Goal: Information Seeking & Learning: Learn about a topic

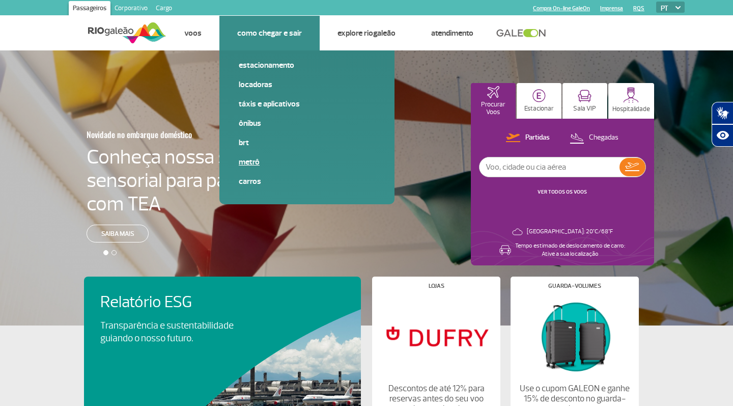
click at [249, 160] on link "Metrô" at bounding box center [307, 161] width 136 height 11
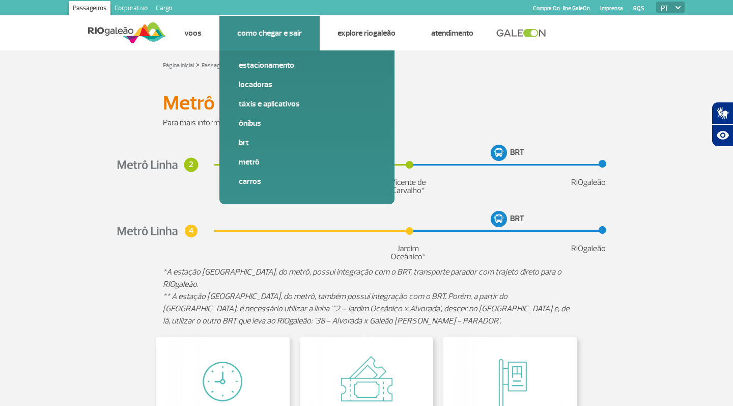
click at [243, 140] on link "BRT" at bounding box center [307, 142] width 136 height 11
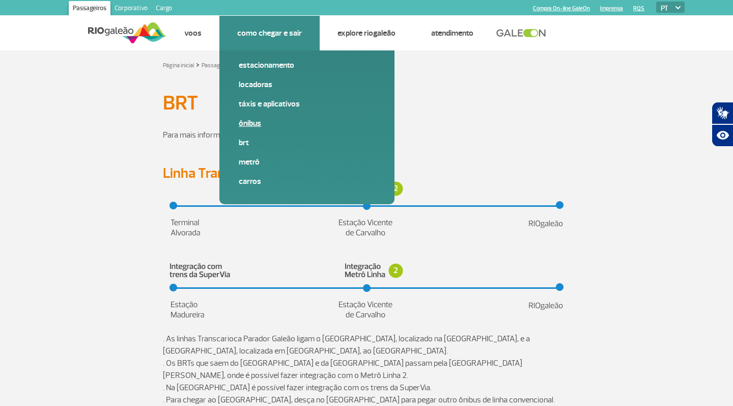
click at [247, 119] on link "Ônibus" at bounding box center [307, 123] width 136 height 11
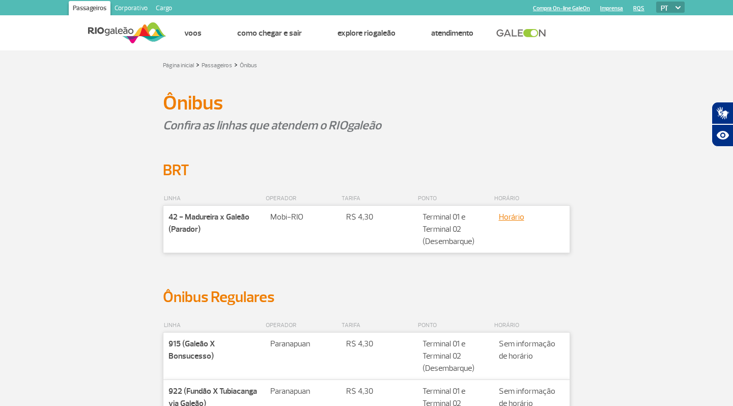
click at [130, 219] on div "LINHA OPERADOR TARIFA PONTO HORÁRIO Companhia 42 - Madureira x Galeão (Parador)…" at bounding box center [366, 234] width 565 height 108
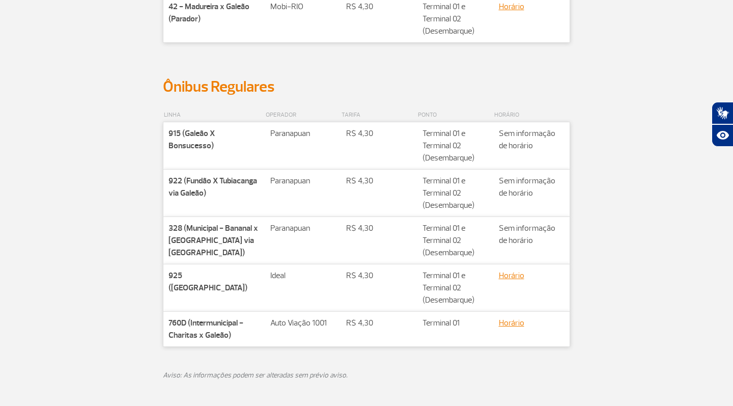
scroll to position [212, 0]
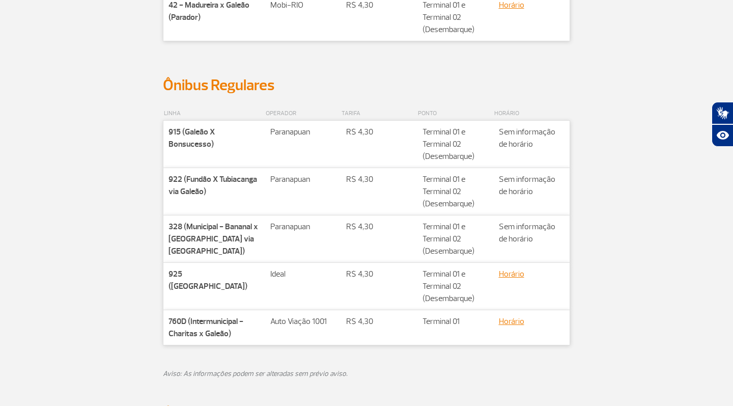
click at [353, 330] on td "Valor R$ 4,30" at bounding box center [379, 327] width 76 height 35
click at [514, 323] on link "Horário" at bounding box center [511, 321] width 25 height 10
